Goal: Browse casually

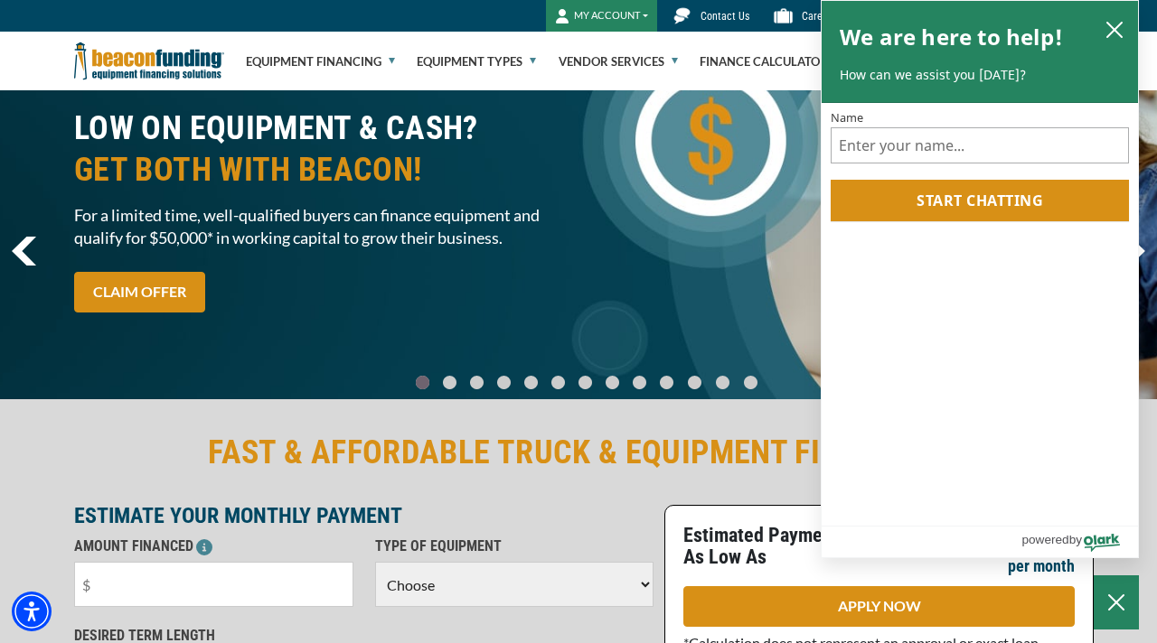
scroll to position [53, 0]
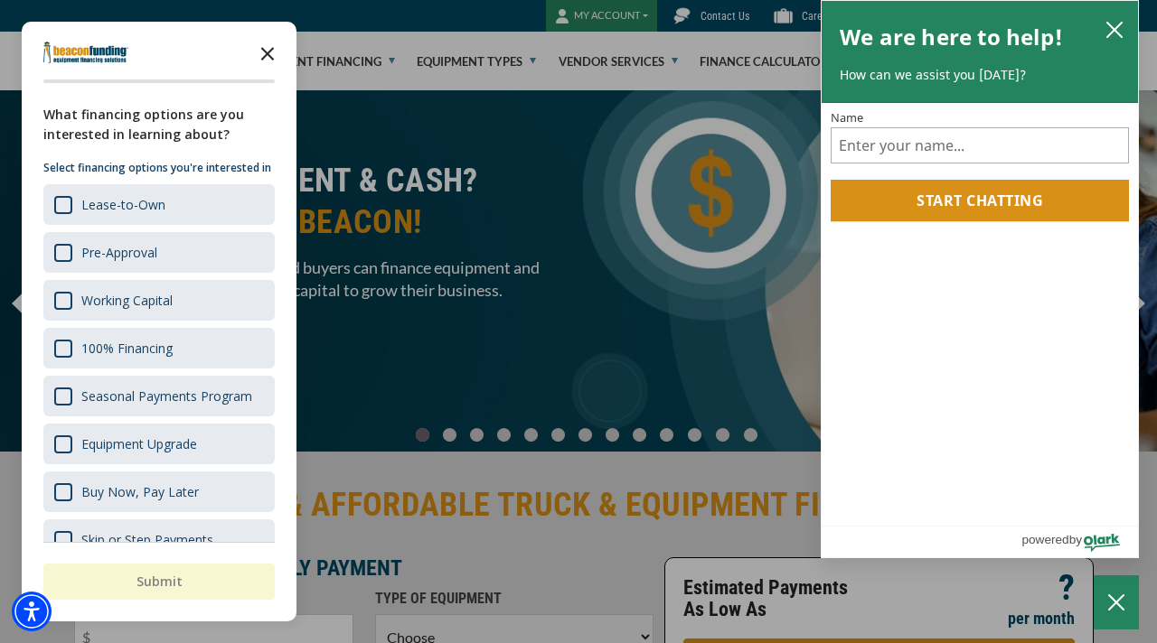
click at [267, 50] on icon "Close the survey" at bounding box center [267, 52] width 36 height 36
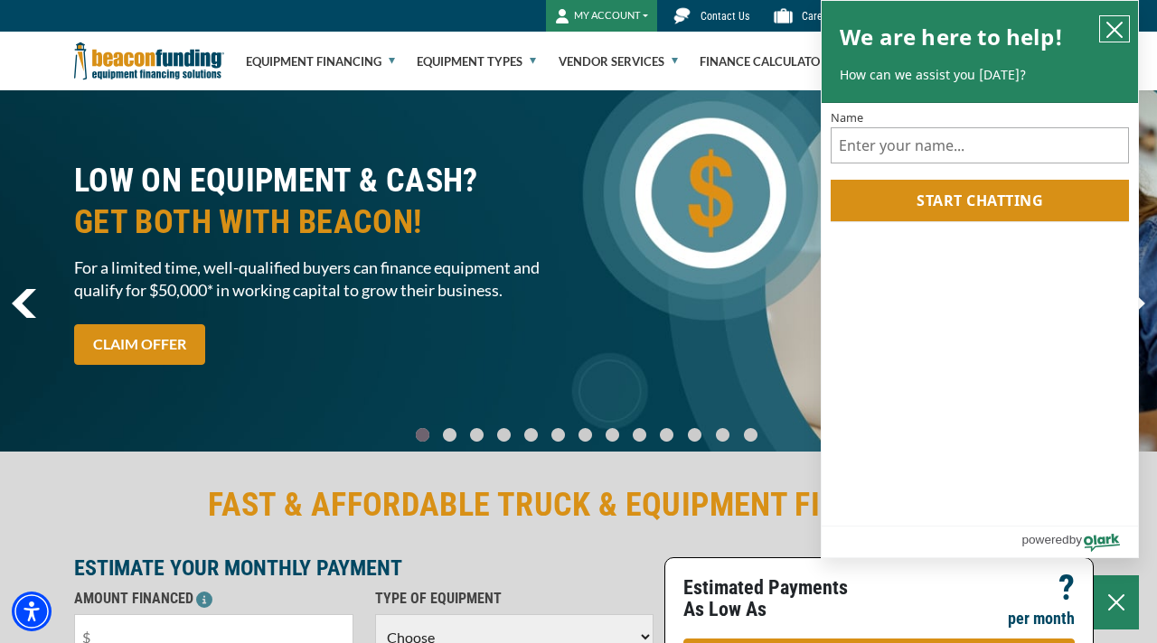
click at [1118, 33] on icon "close chatbox" at bounding box center [1114, 30] width 14 height 14
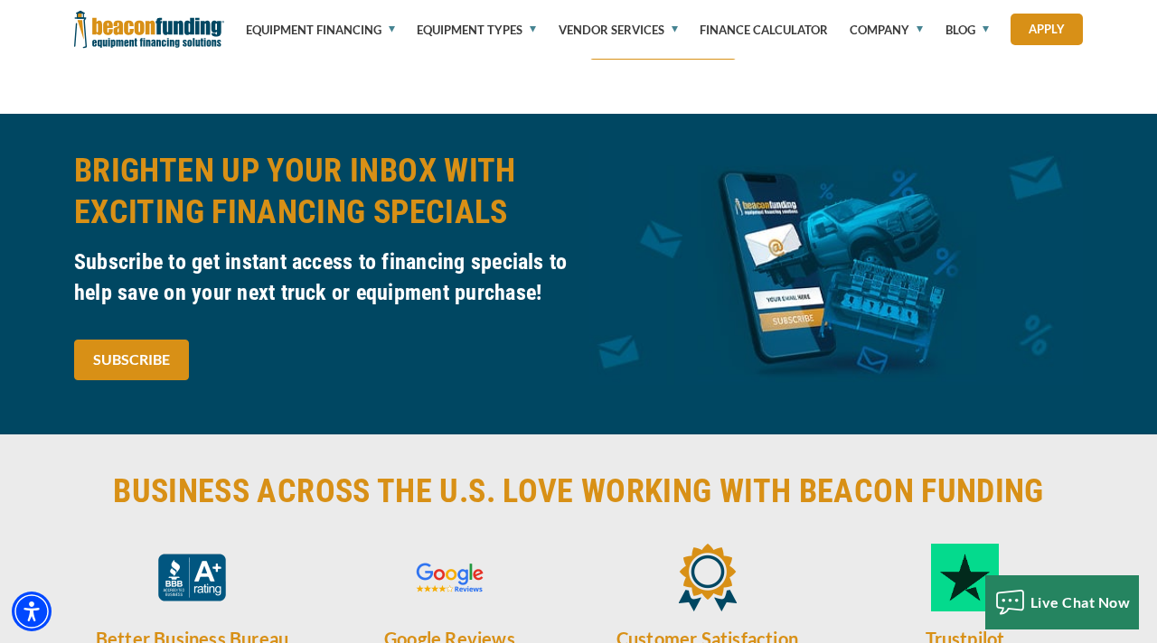
scroll to position [3786, 0]
